Goal: Task Accomplishment & Management: Manage account settings

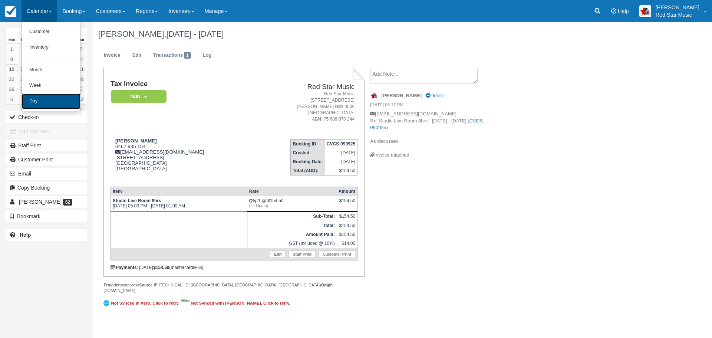
click at [36, 95] on link "Day" at bounding box center [51, 101] width 59 height 16
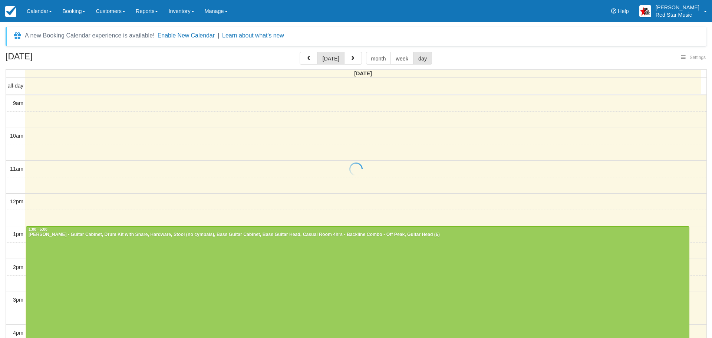
select select
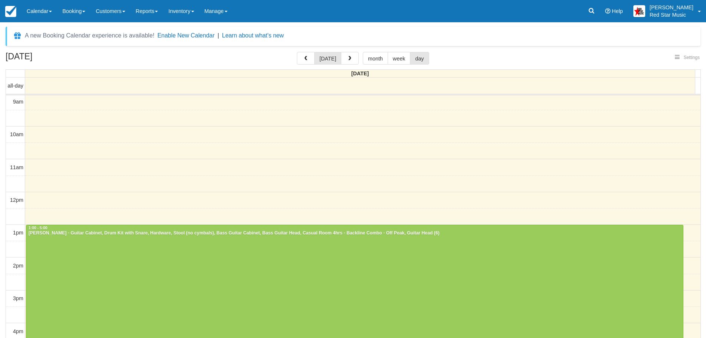
select select
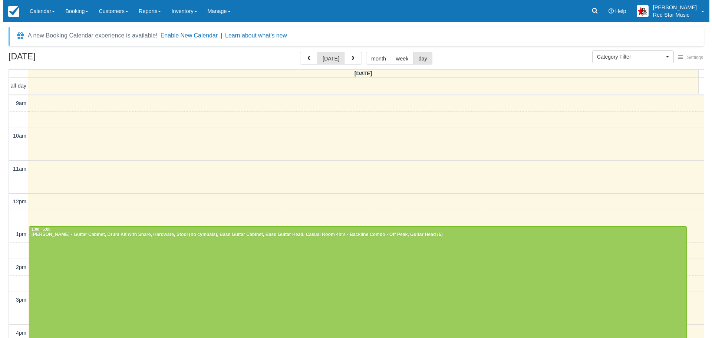
scroll to position [194, 0]
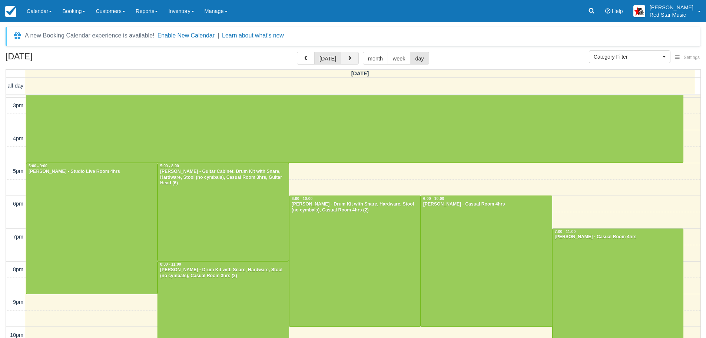
click at [347, 52] on button "button" at bounding box center [350, 58] width 18 height 13
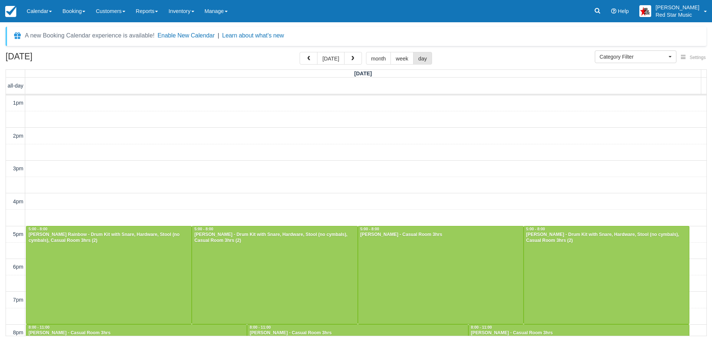
scroll to position [218, 0]
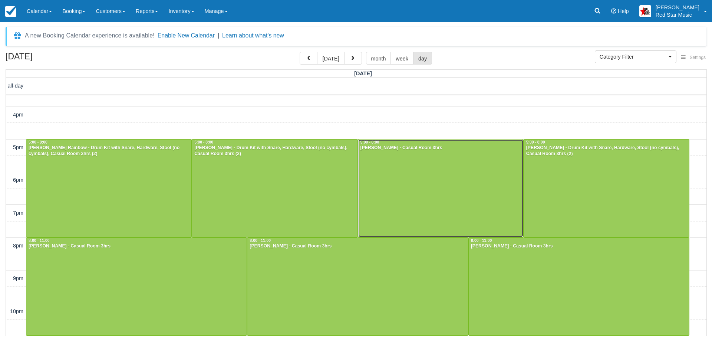
click at [451, 180] on div at bounding box center [440, 188] width 165 height 98
